Goal: Information Seeking & Learning: Learn about a topic

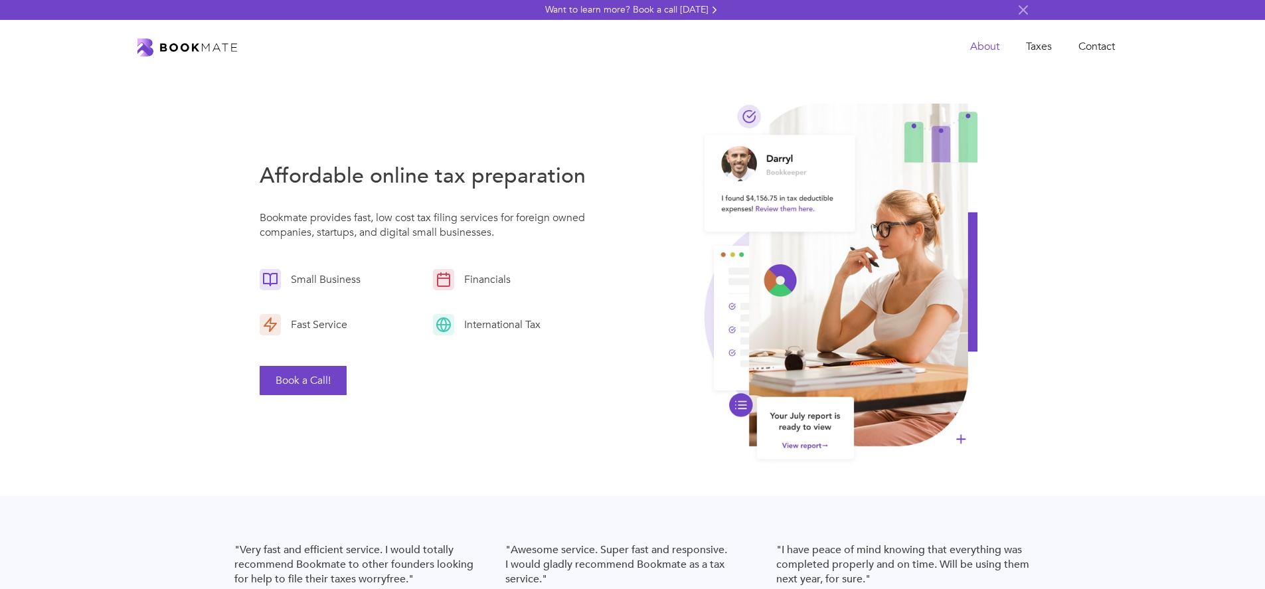
click at [982, 47] on link "About" at bounding box center [985, 46] width 56 height 27
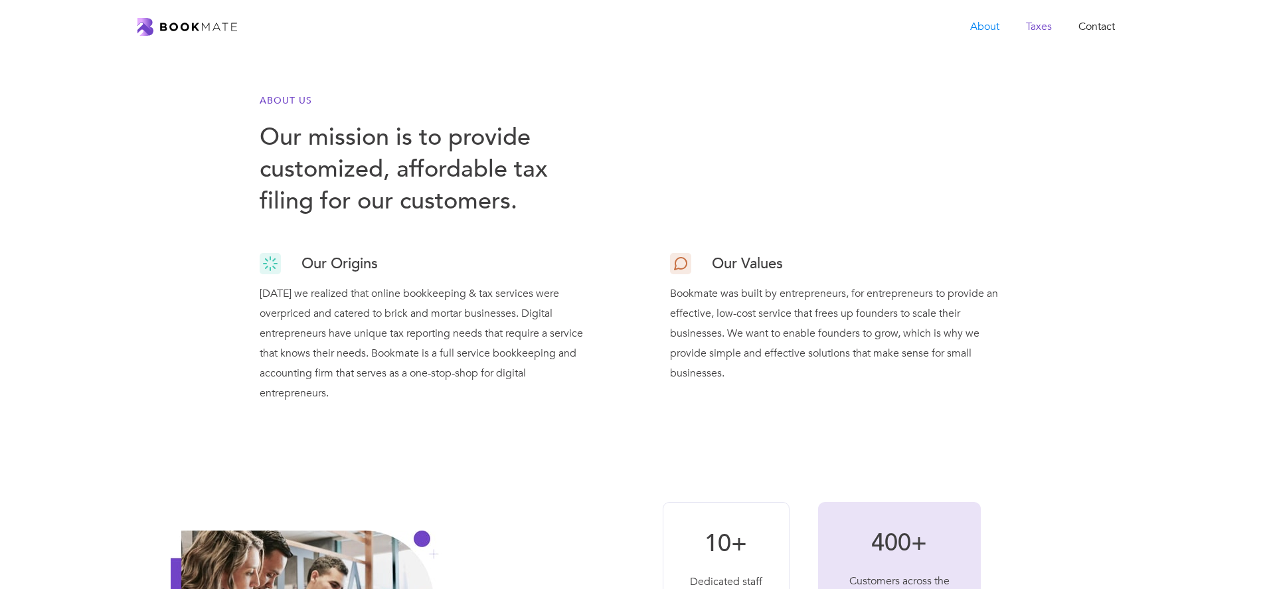
click at [1049, 25] on link "Taxes" at bounding box center [1039, 26] width 52 height 27
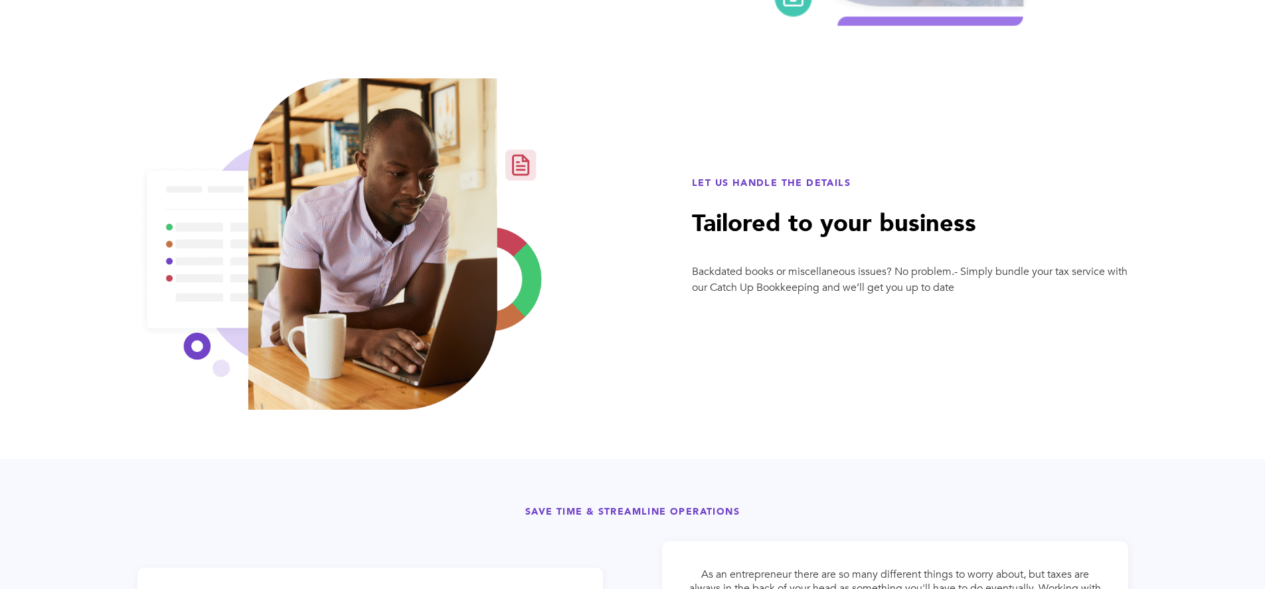
scroll to position [1955, 0]
